Goal: Submit feedback/report problem: Submit feedback/report problem

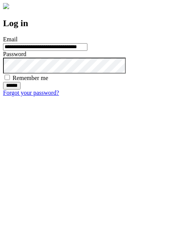
type input "**********"
click at [20, 90] on input "******" at bounding box center [11, 86] width 17 height 8
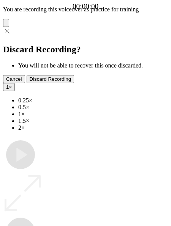
type input "**********"
